Goal: Task Accomplishment & Management: Manage account settings

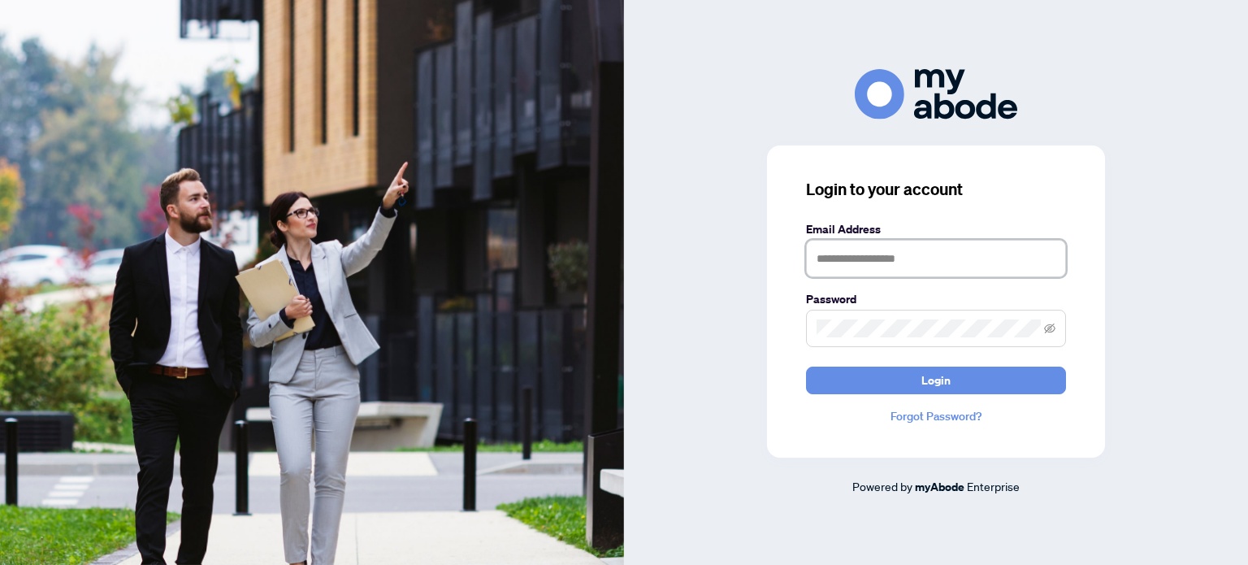
click at [964, 257] on input "text" at bounding box center [936, 258] width 260 height 37
type input "**********"
click at [1046, 325] on icon "eye-invisible" at bounding box center [1049, 328] width 11 height 11
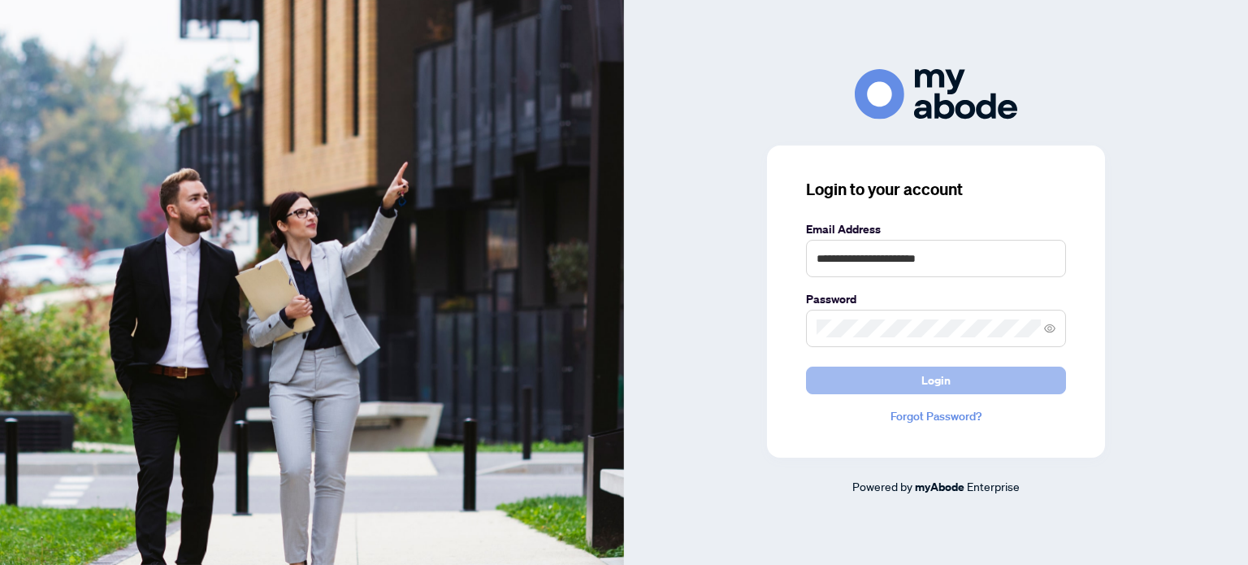
click at [938, 379] on span "Login" at bounding box center [935, 380] width 29 height 26
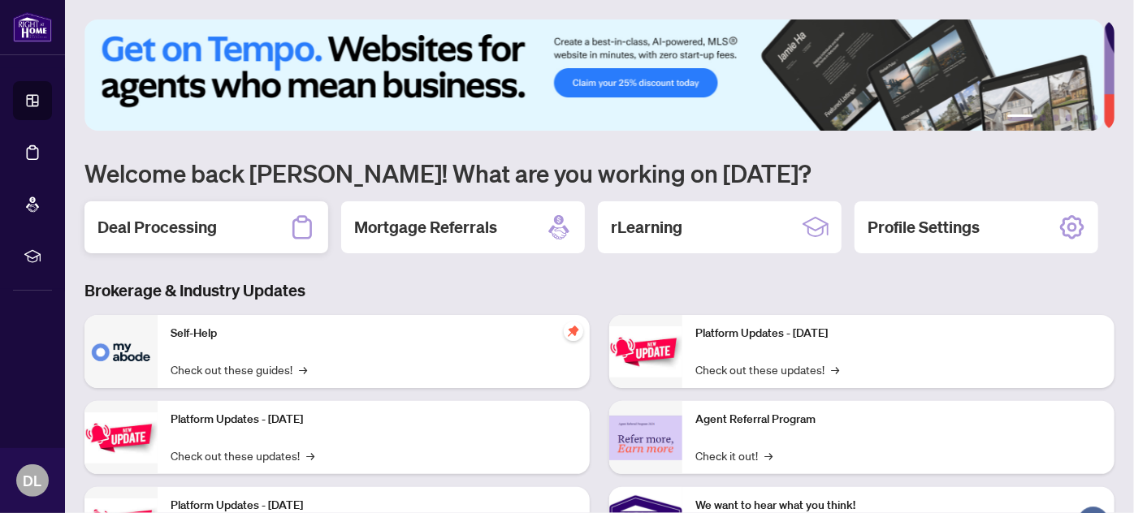
click at [219, 223] on div "Deal Processing" at bounding box center [206, 227] width 244 height 52
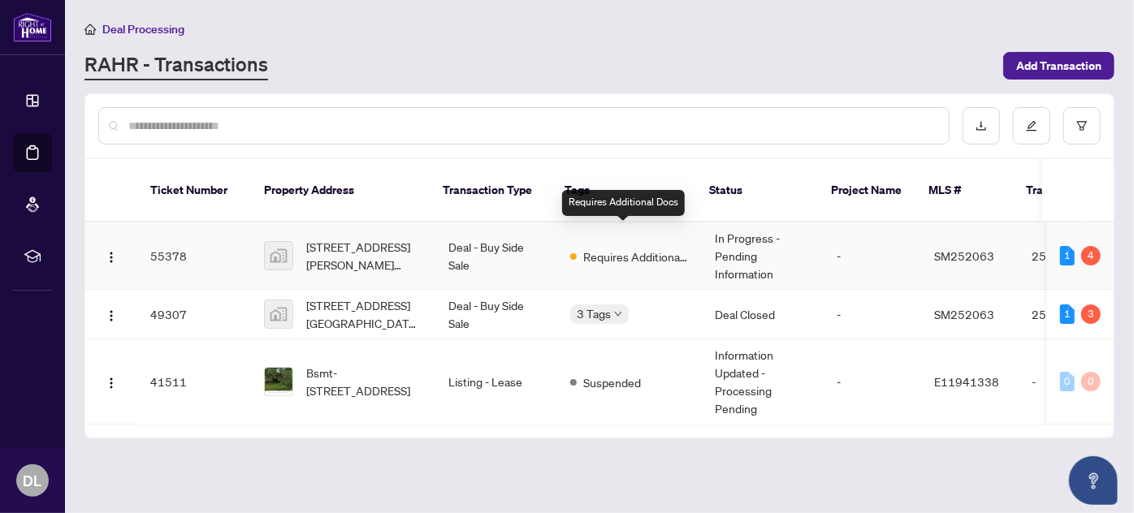
click at [624, 248] on span "Requires Additional Docs" at bounding box center [636, 257] width 106 height 18
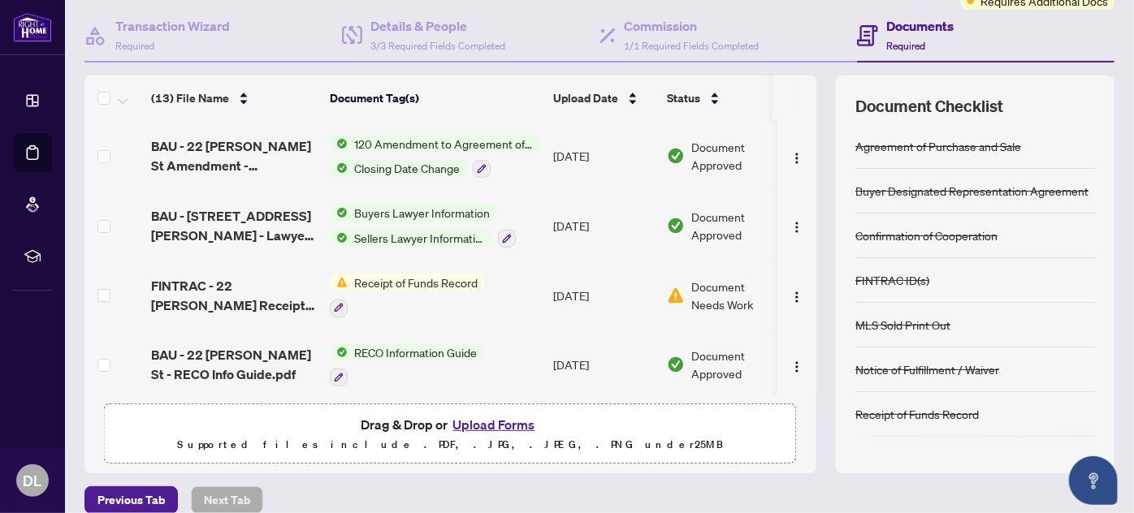
scroll to position [221, 0]
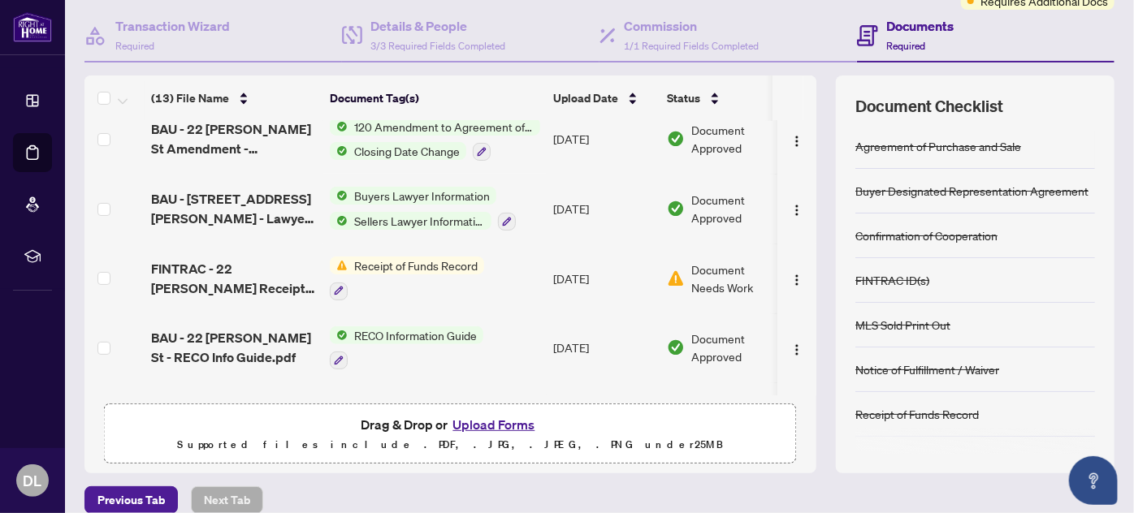
click at [395, 261] on span "Receipt of Funds Record" at bounding box center [416, 266] width 136 height 18
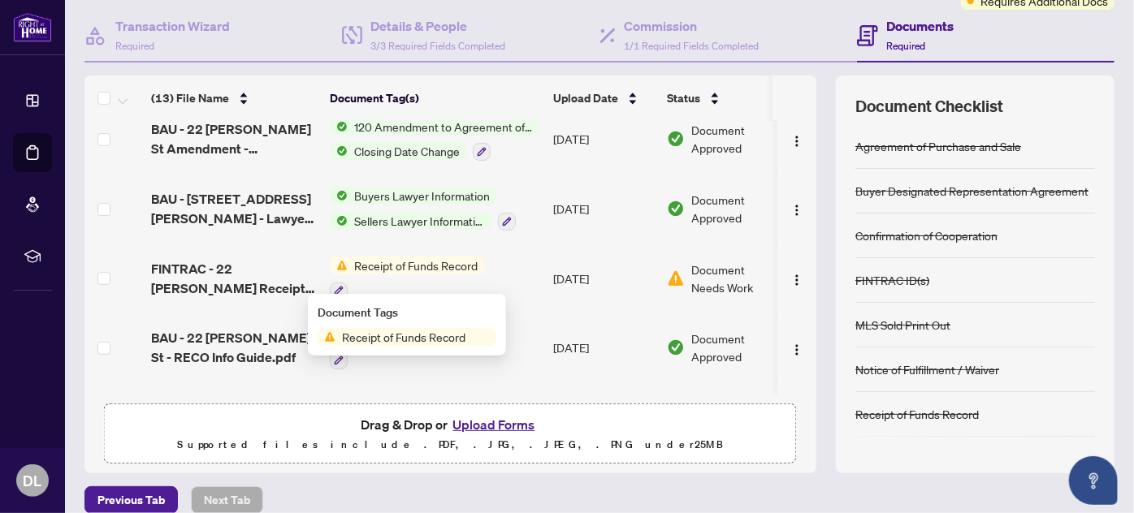
click at [390, 333] on span "Receipt of Funds Record" at bounding box center [404, 337] width 136 height 18
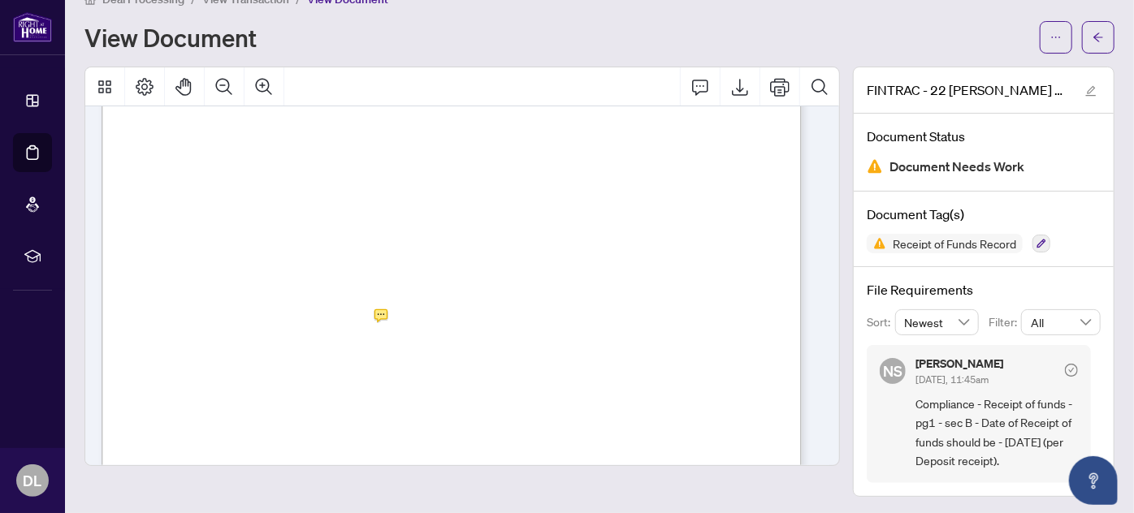
scroll to position [147, 0]
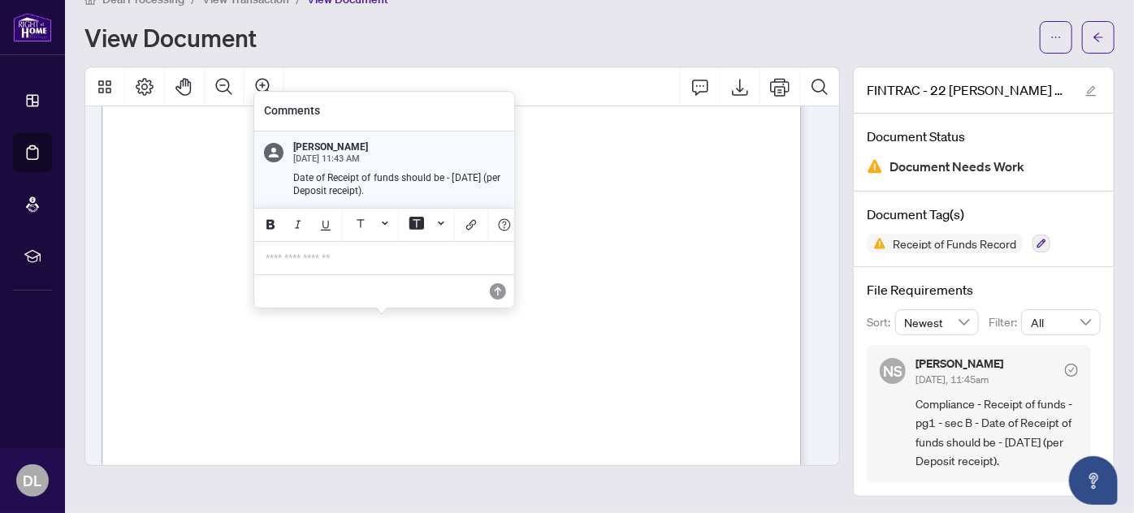
click at [388, 260] on p "**********" at bounding box center [384, 259] width 237 height 14
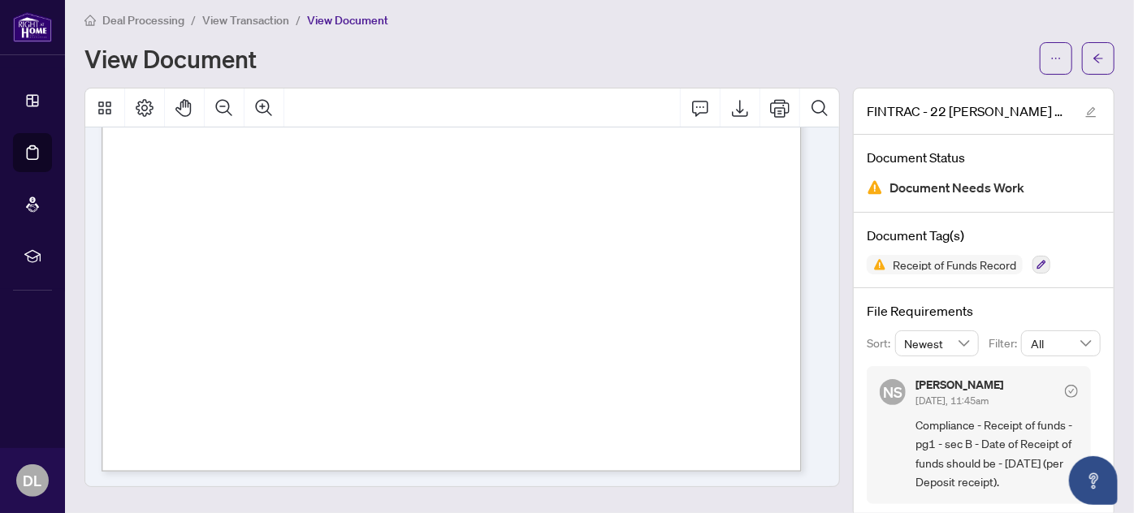
scroll to position [0, 0]
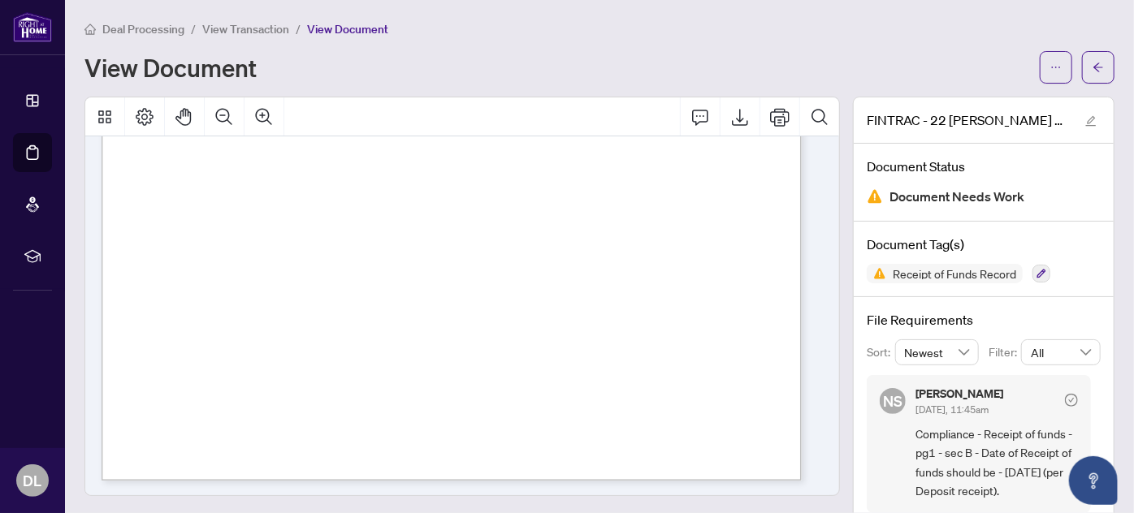
click at [1094, 30] on div "Deal Processing / View Transaction / View Document" at bounding box center [599, 28] width 1030 height 19
click at [279, 30] on span "View Transaction" at bounding box center [245, 29] width 87 height 15
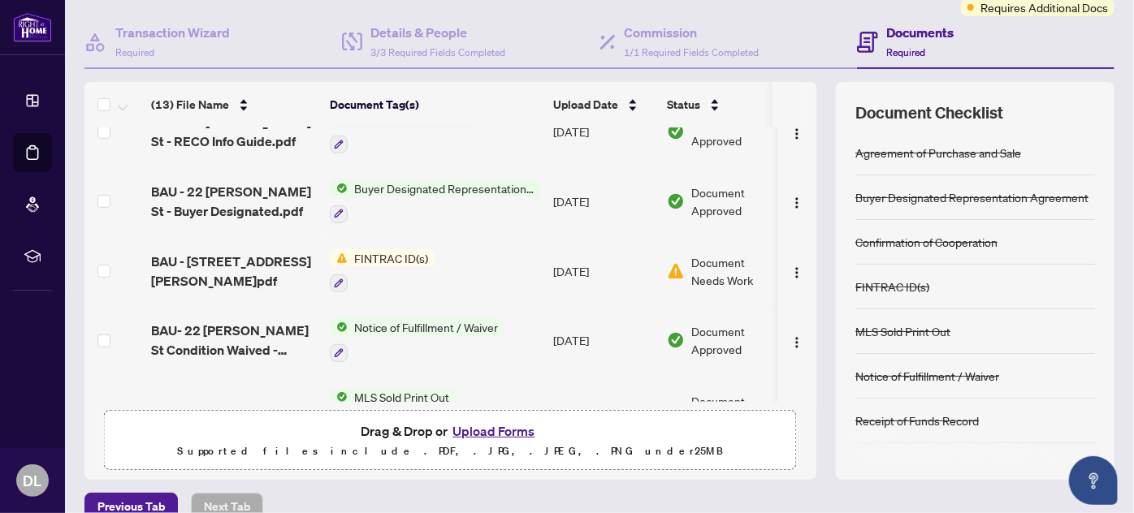
scroll to position [470, 0]
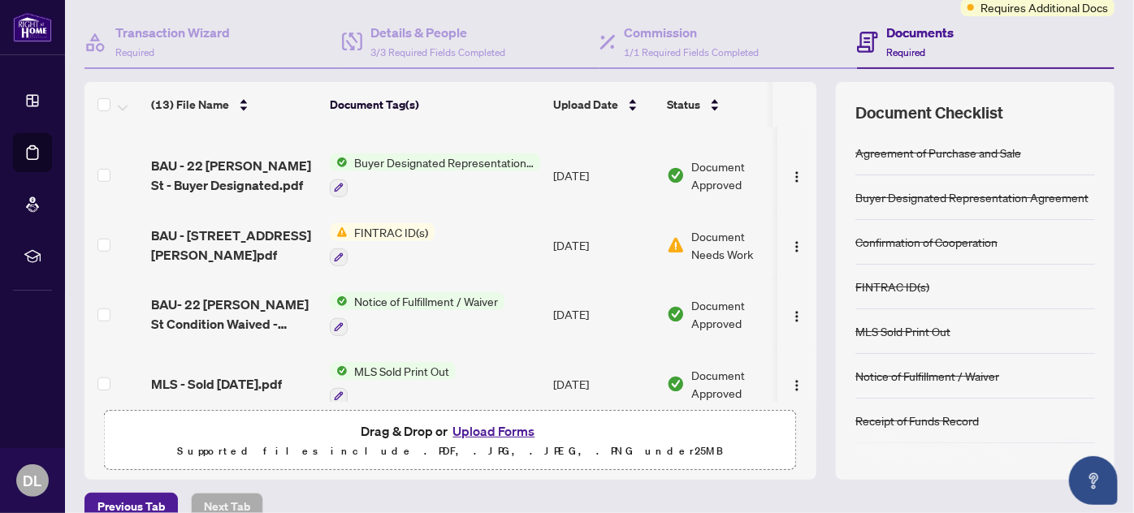
click at [395, 223] on span "FINTRAC ID(s)" at bounding box center [391, 232] width 87 height 18
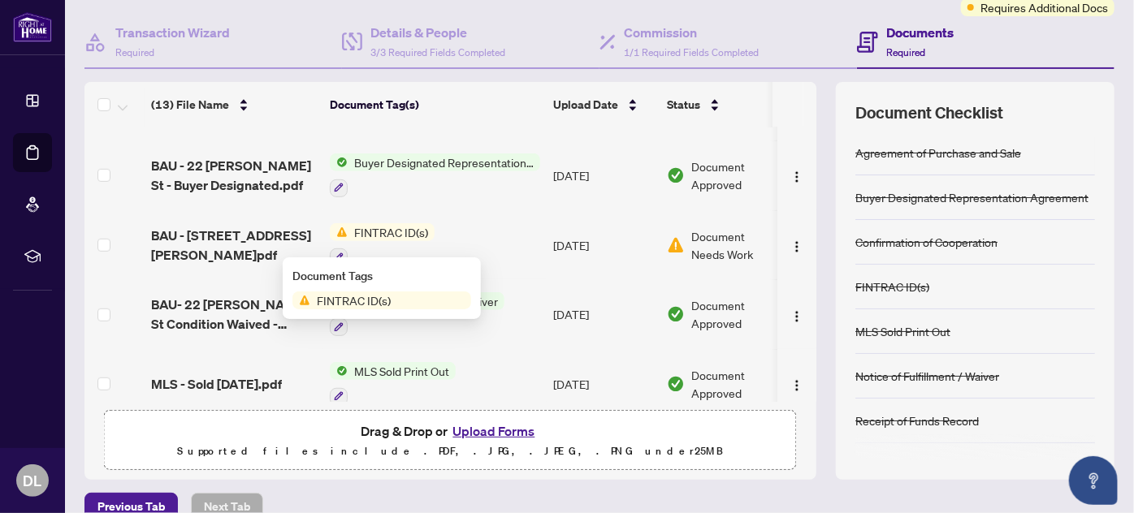
click at [364, 296] on span "FINTRAC ID(s)" at bounding box center [353, 301] width 87 height 18
